Goal: Check status

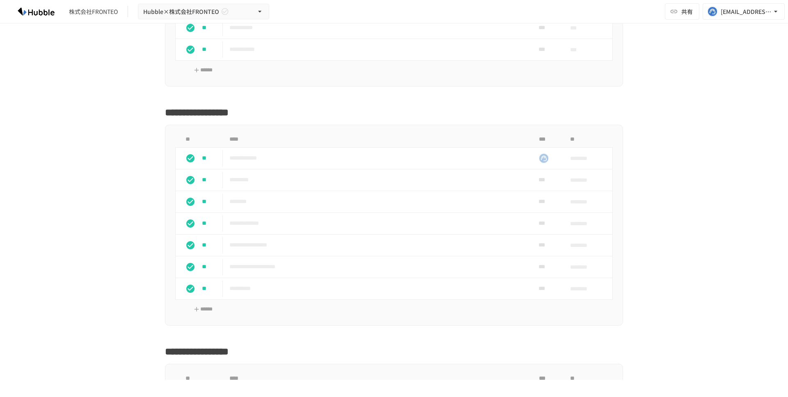
scroll to position [611, 0]
click at [277, 218] on p "**********" at bounding box center [376, 223] width 295 height 10
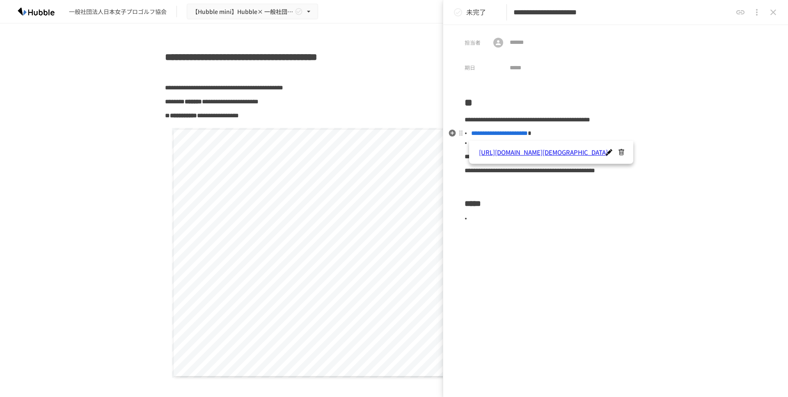
scroll to position [1542, 0]
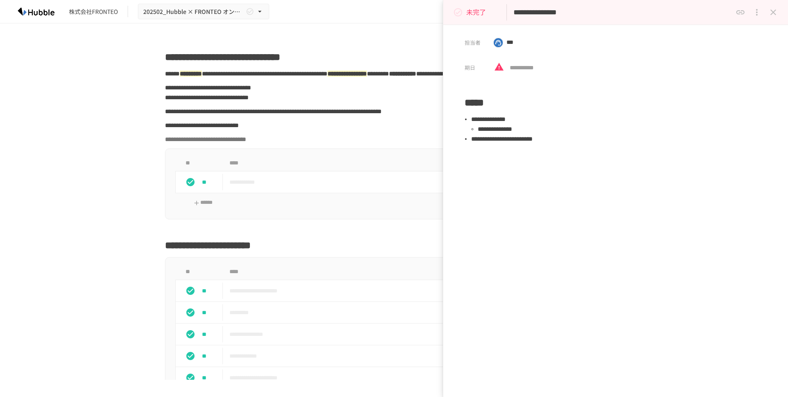
scroll to position [1589, 0]
